Goal: Task Accomplishment & Management: Complete application form

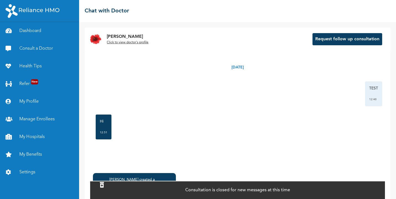
scroll to position [6, 0]
click at [30, 32] on link "Dashboard" at bounding box center [39, 31] width 79 height 18
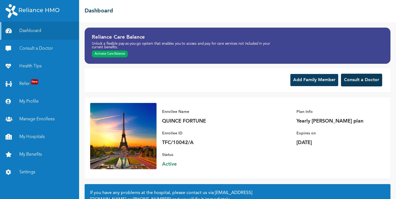
click at [350, 81] on button "Consult a Doctor" at bounding box center [361, 80] width 41 height 13
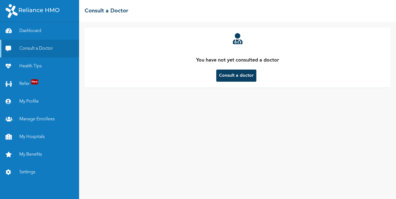
click at [231, 76] on button "Consult a doctor" at bounding box center [236, 76] width 40 height 12
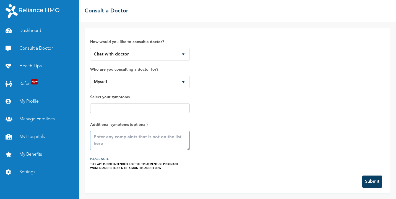
click at [127, 138] on textarea at bounding box center [140, 140] width 100 height 19
type textarea "Test"
click at [368, 185] on button "Submit" at bounding box center [372, 182] width 20 height 12
click at [178, 144] on textarea at bounding box center [140, 140] width 100 height 19
type textarea "TEST"
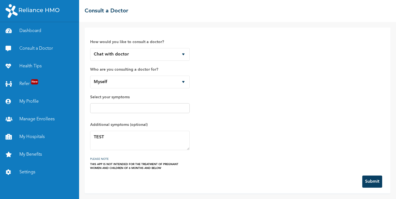
click at [379, 183] on button "Submit" at bounding box center [372, 182] width 20 height 12
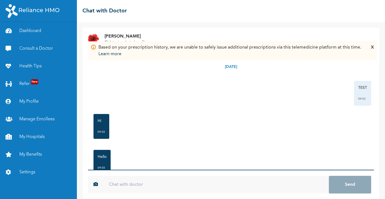
scroll to position [5, 0]
